Goal: Task Accomplishment & Management: Use online tool/utility

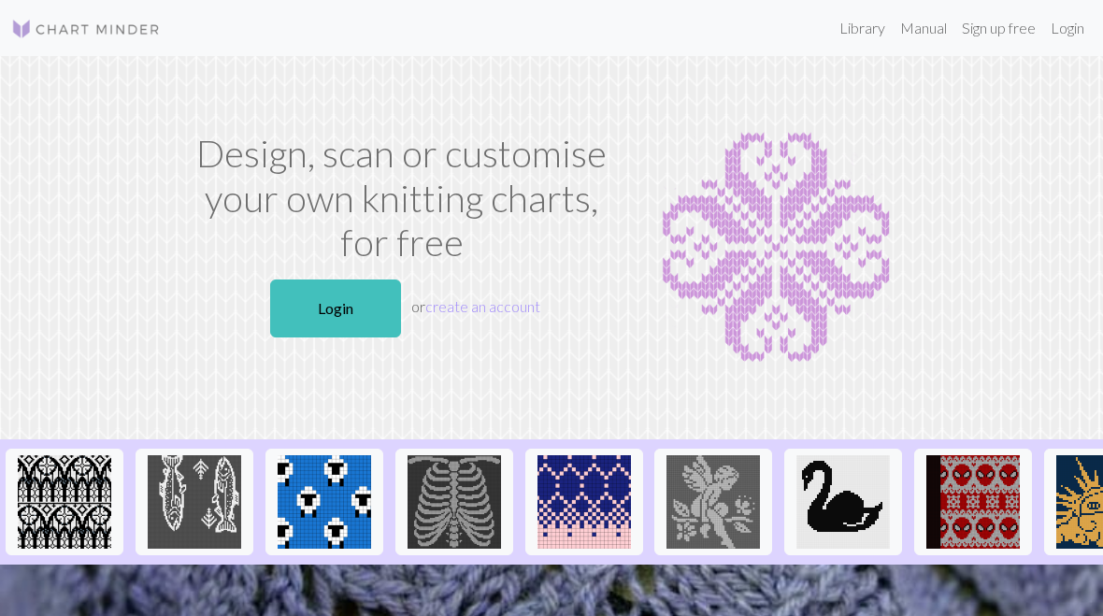
click at [373, 304] on link "Login" at bounding box center [335, 309] width 131 height 58
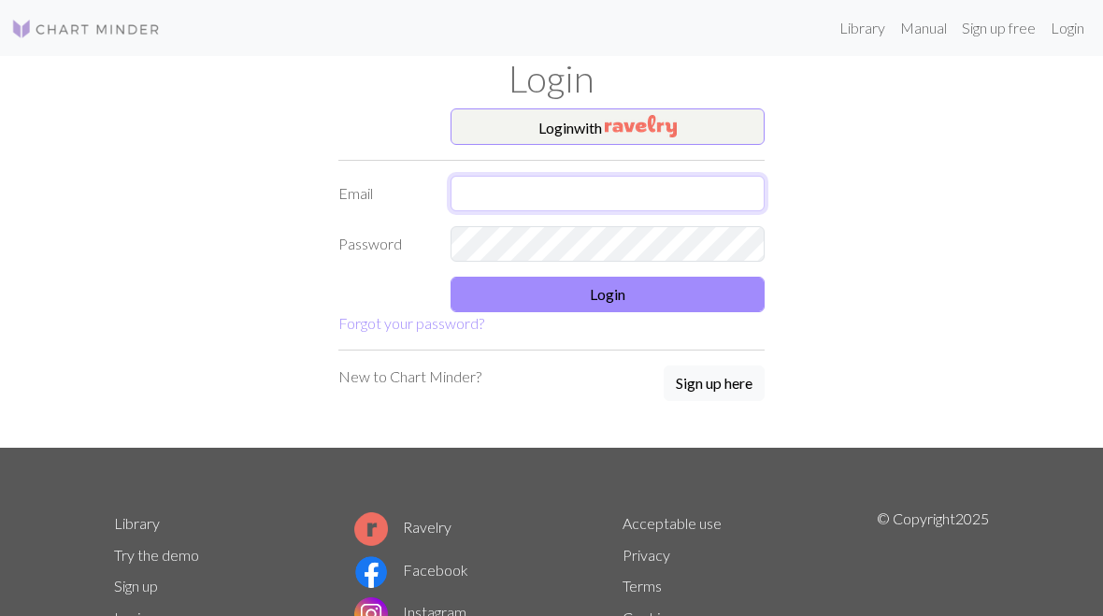
click at [549, 197] on input "text" at bounding box center [608, 194] width 314 height 36
type input "Mikela.mcgettigan@gmail.com"
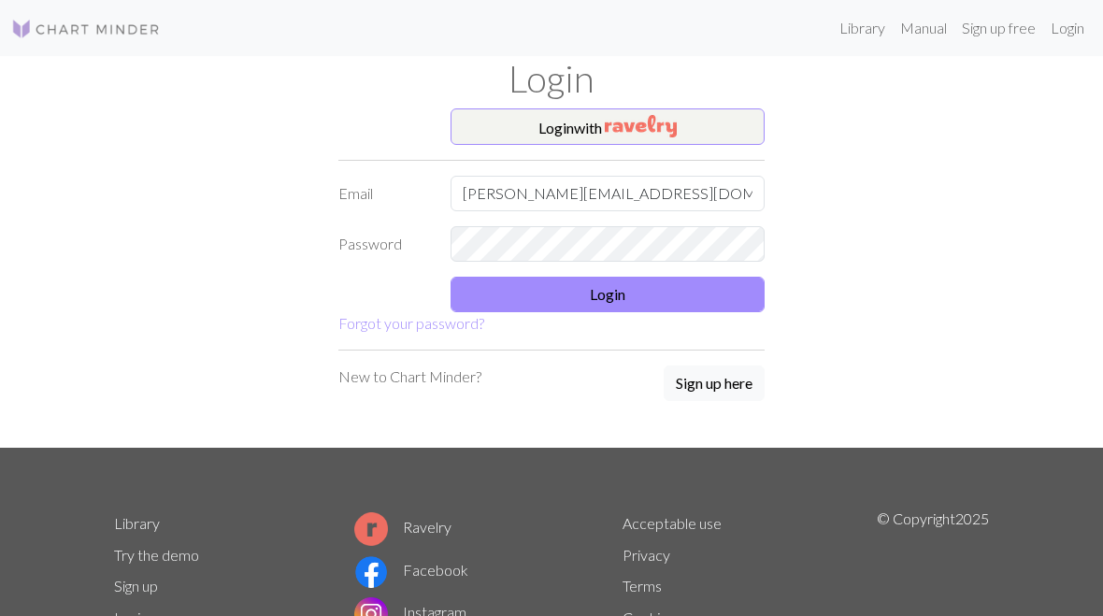
click at [705, 291] on button "Login" at bounding box center [608, 295] width 314 height 36
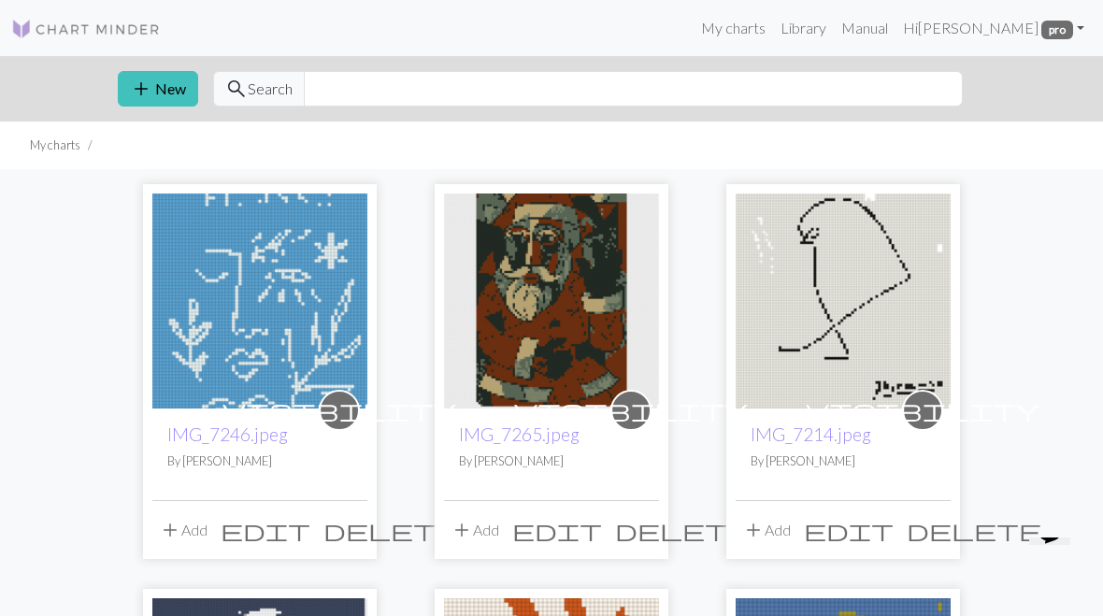
click at [323, 328] on img at bounding box center [259, 301] width 215 height 215
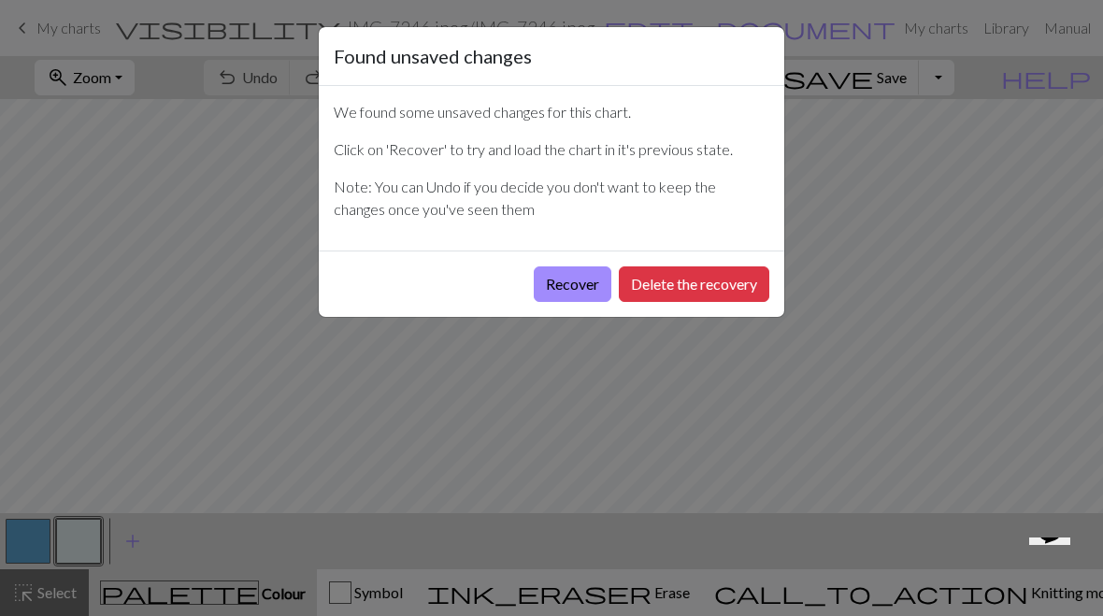
click at [572, 283] on button "Recover" at bounding box center [573, 284] width 78 height 36
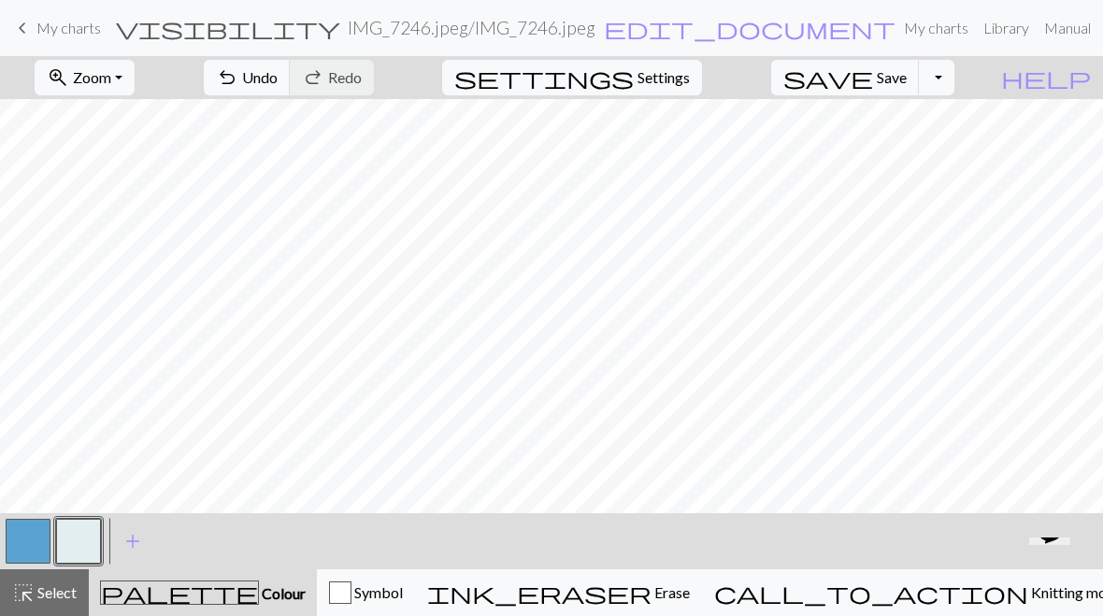
click at [132, 89] on button "zoom_in Zoom Zoom" at bounding box center [85, 78] width 100 height 36
click at [127, 233] on button "50%" at bounding box center [110, 224] width 148 height 30
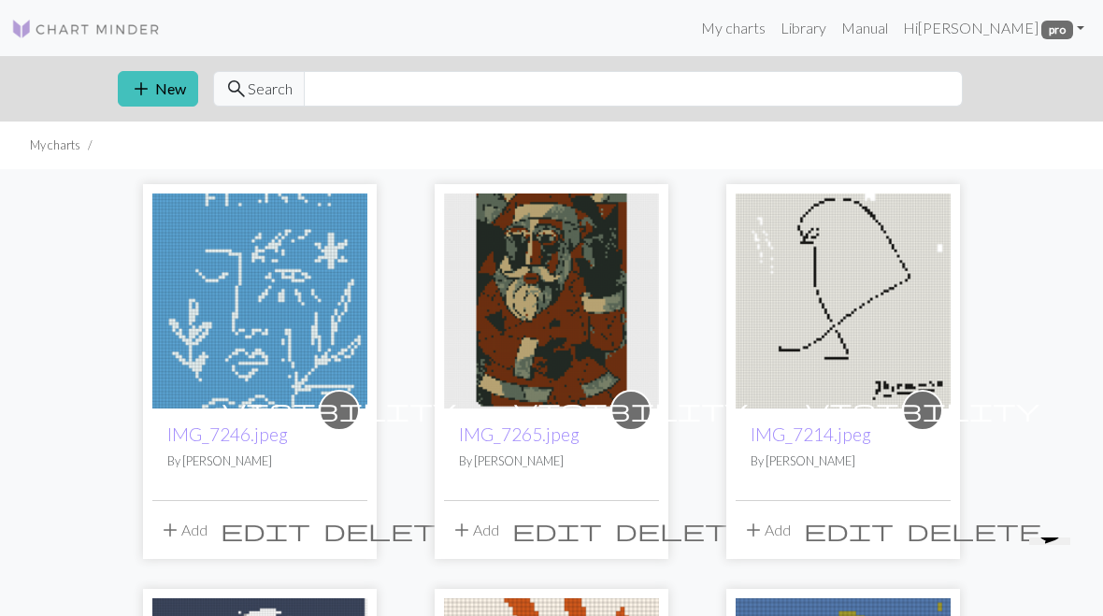
click at [346, 536] on span "delete" at bounding box center [391, 530] width 135 height 26
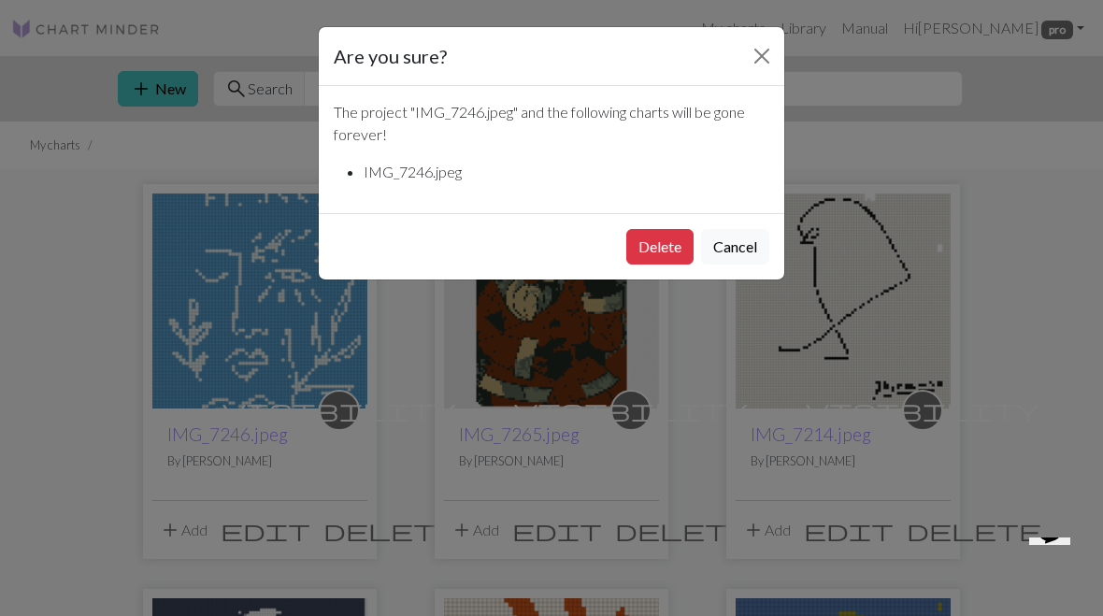
click at [672, 246] on button "Delete" at bounding box center [659, 247] width 67 height 36
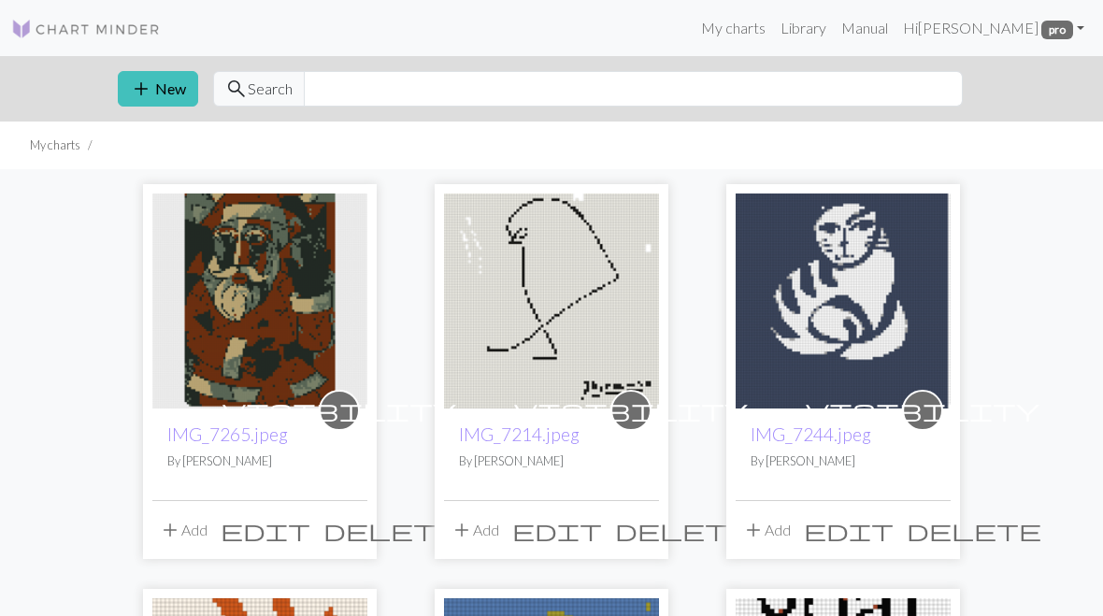
click at [157, 88] on button "add New" at bounding box center [158, 89] width 80 height 36
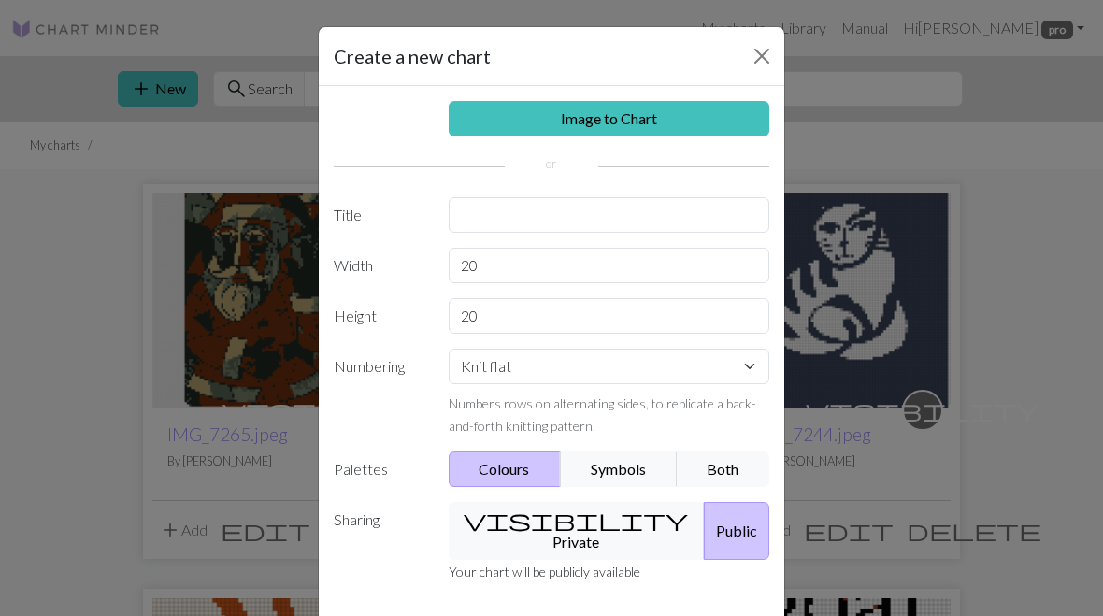
click at [700, 122] on link "Image to Chart" at bounding box center [610, 119] width 322 height 36
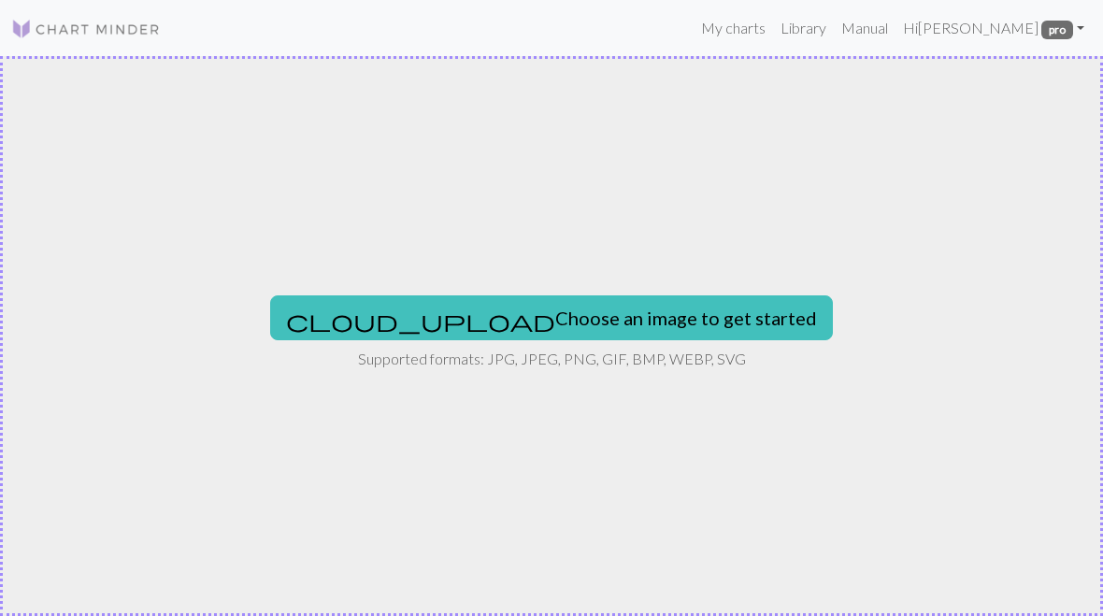
click at [546, 317] on button "cloud_upload Choose an image to get started" at bounding box center [551, 317] width 563 height 45
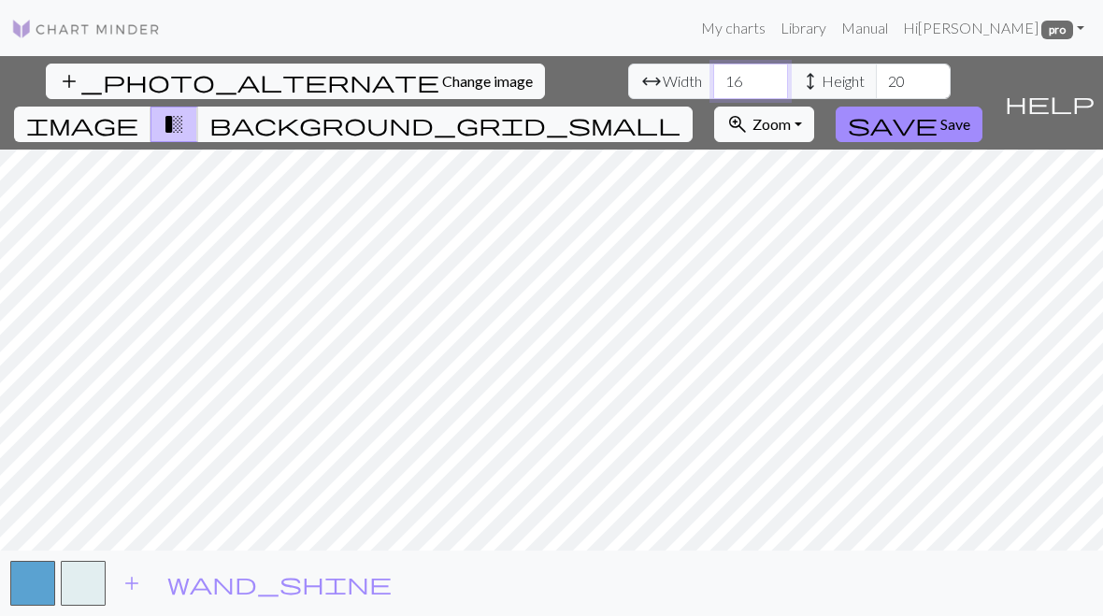
click at [713, 76] on input "16" at bounding box center [750, 82] width 75 height 36
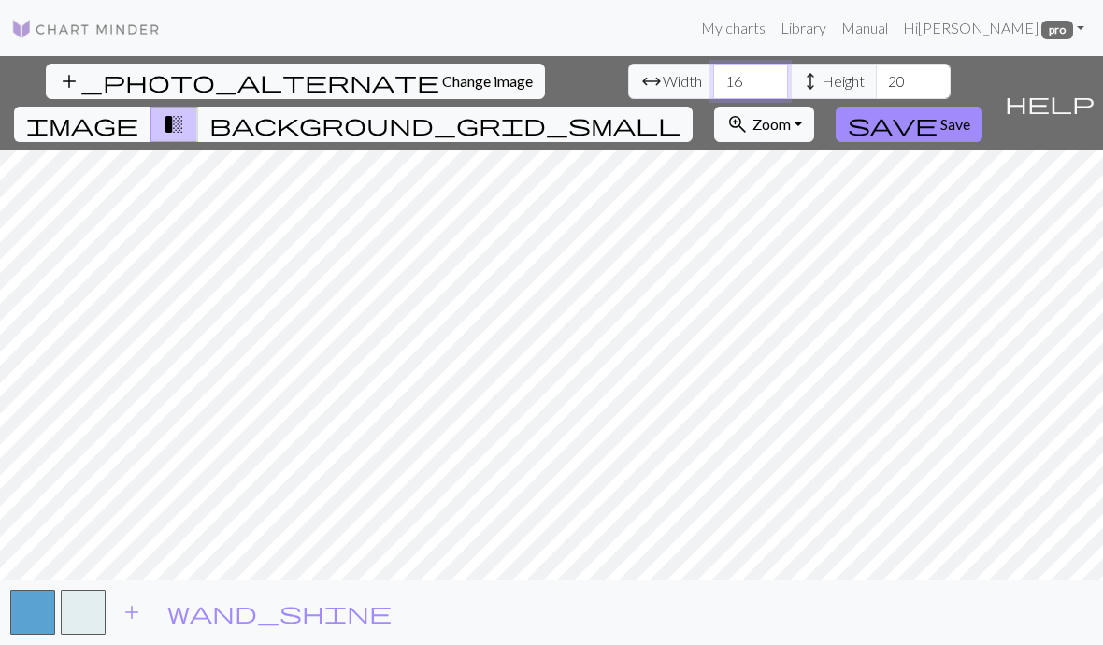
type input "1"
type input "70"
click at [876, 85] on input "20" at bounding box center [913, 82] width 75 height 36
type input "2"
type input "98"
